Goal: Obtain resource: Download file/media

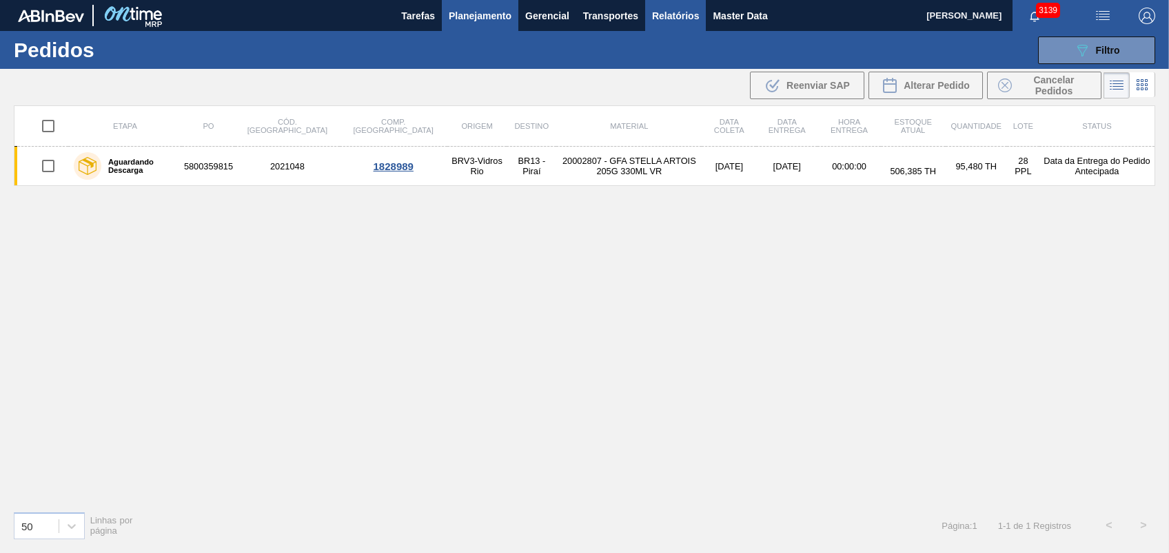
click at [659, 12] on span "Relatórios" at bounding box center [675, 16] width 47 height 17
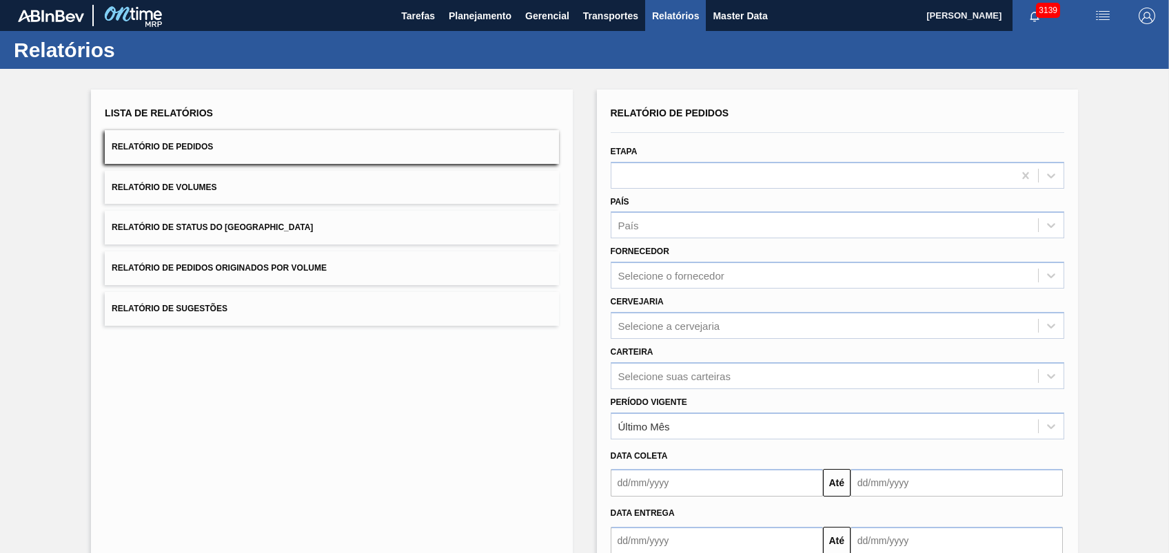
click at [232, 260] on button "Relatório de Pedidos Originados por Volume" at bounding box center [331, 269] width 453 height 34
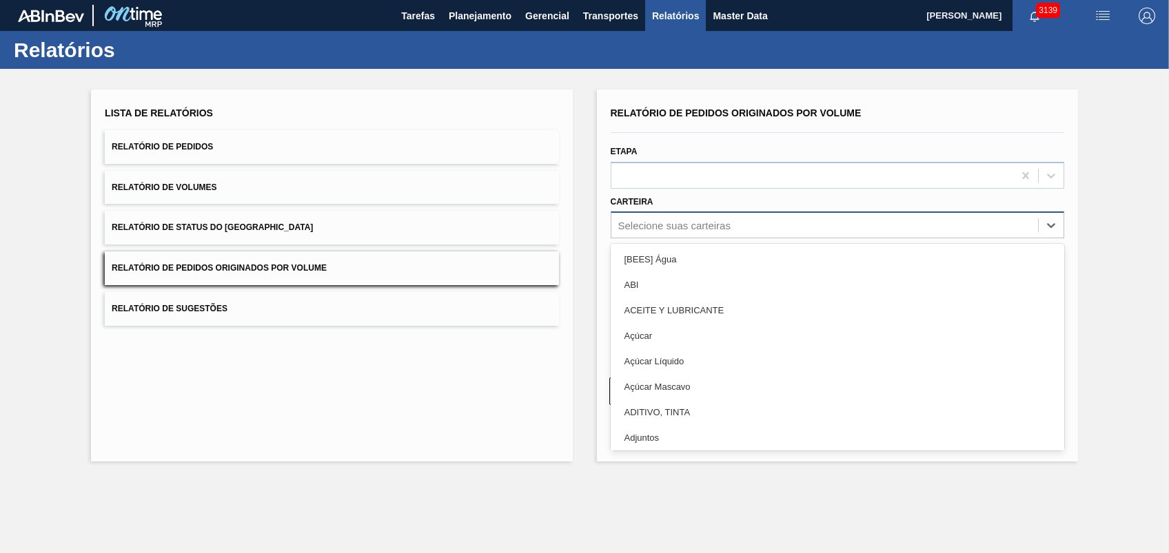
click at [692, 221] on div "Selecione suas carteiras" at bounding box center [674, 226] width 112 height 12
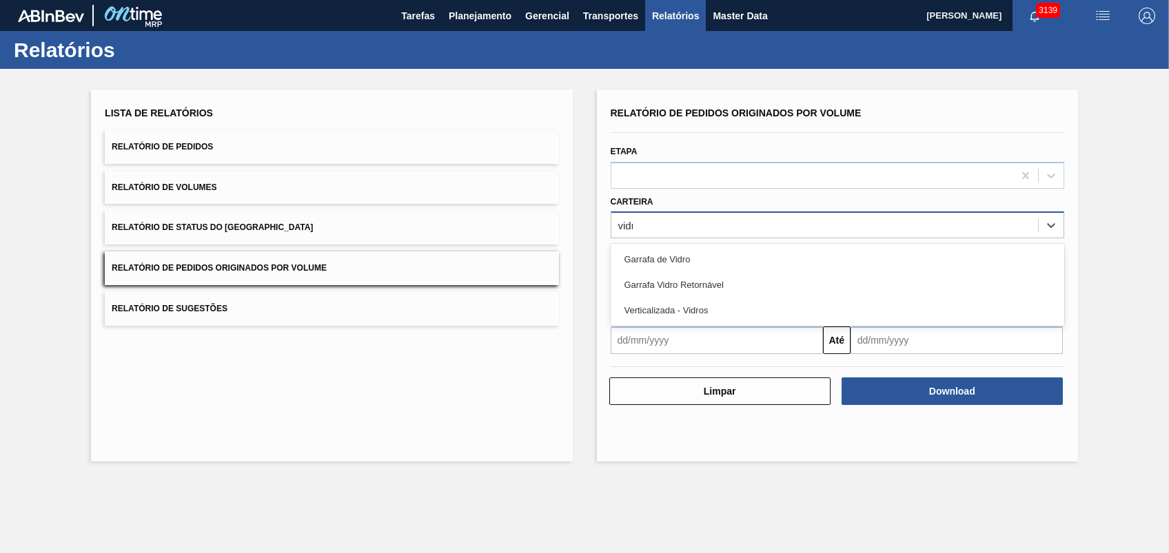
type input "vidro"
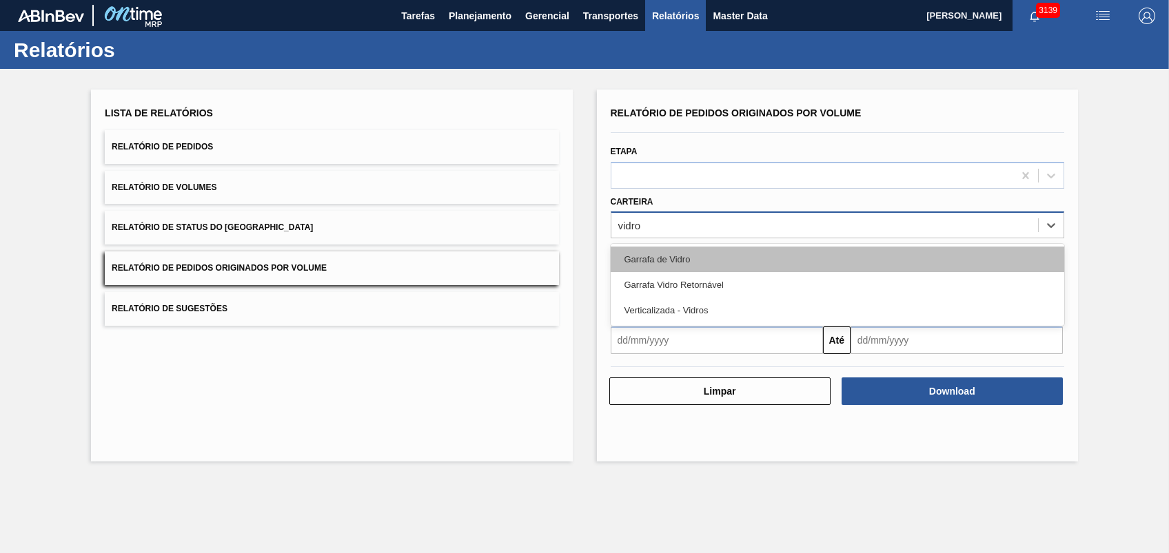
click at [773, 248] on div "Garrafa de Vidro" at bounding box center [837, 259] width 453 height 25
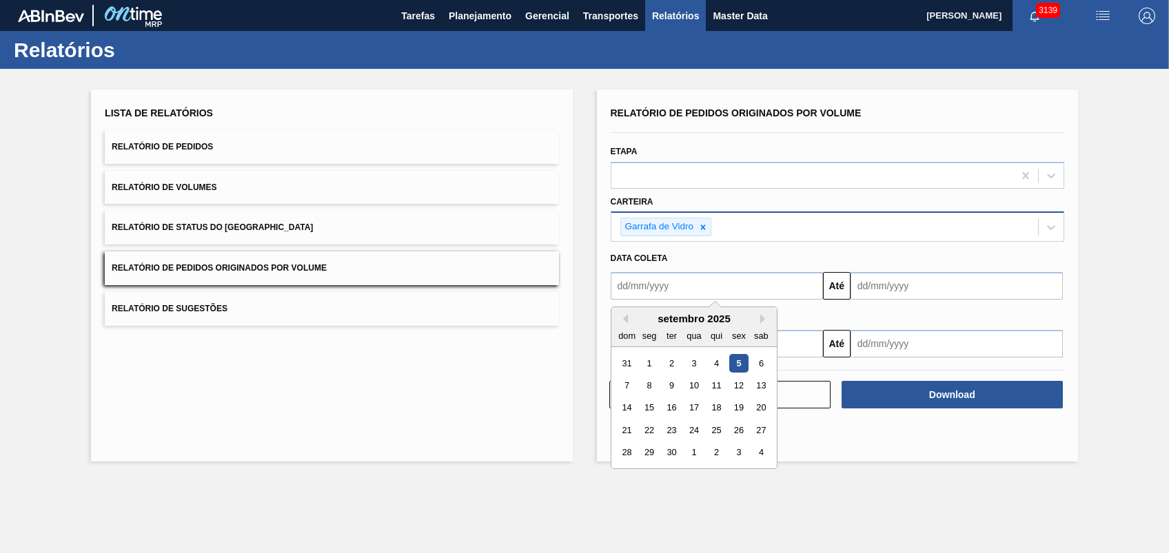
click at [724, 272] on input "text" at bounding box center [717, 286] width 212 height 28
click at [624, 321] on button "Previous Month" at bounding box center [623, 319] width 10 height 10
click at [738, 365] on div "1" at bounding box center [738, 363] width 19 height 19
type input "[DATE]"
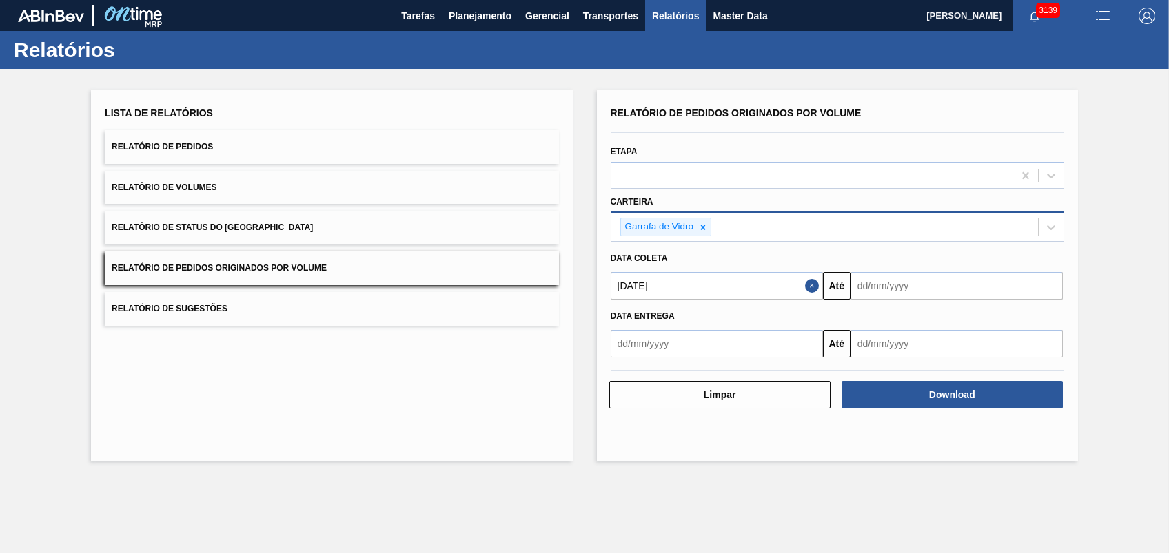
click at [883, 292] on input "text" at bounding box center [956, 286] width 212 height 28
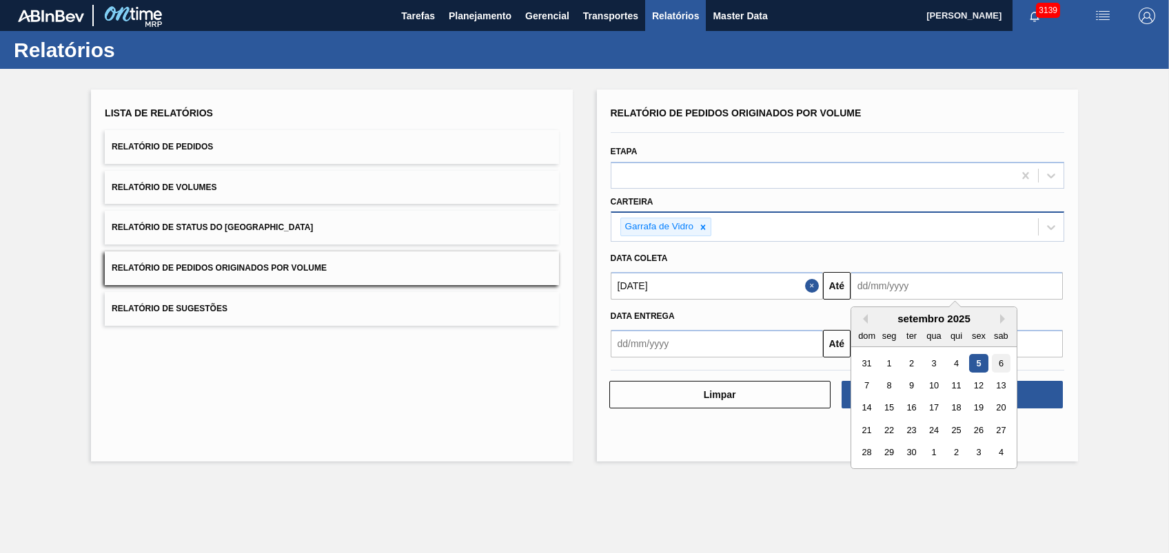
click at [1009, 362] on div "6" at bounding box center [1001, 363] width 19 height 19
type input "[DATE]"
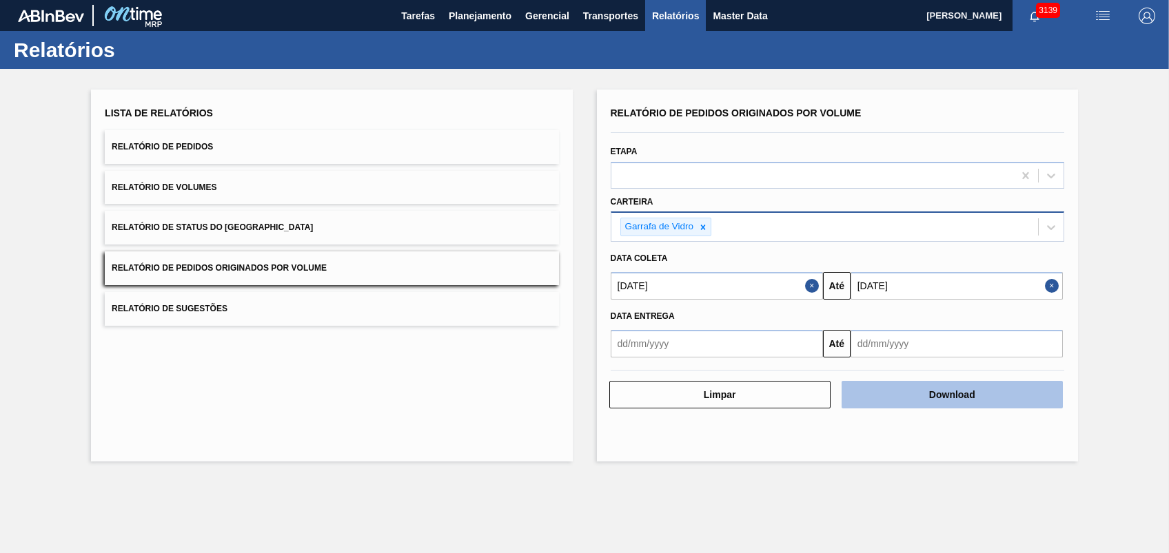
click at [948, 391] on button "Download" at bounding box center [951, 395] width 221 height 28
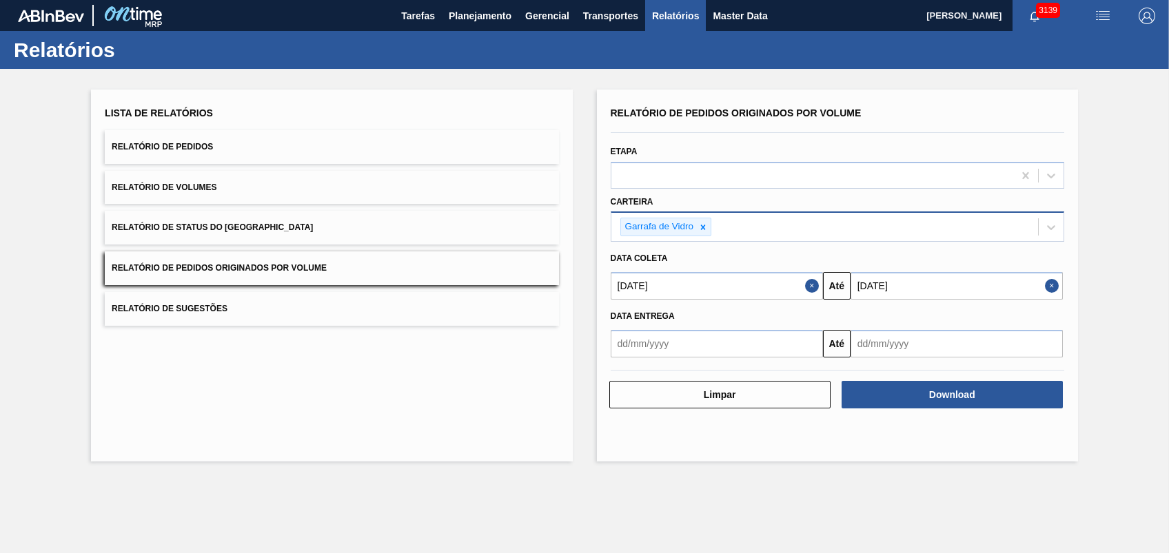
click at [351, 438] on div "Lista de Relatórios Relatório de Pedidos Relatório de Volumes Relatório de Stat…" at bounding box center [331, 276] width 481 height 372
